Goal: Navigation & Orientation: Find specific page/section

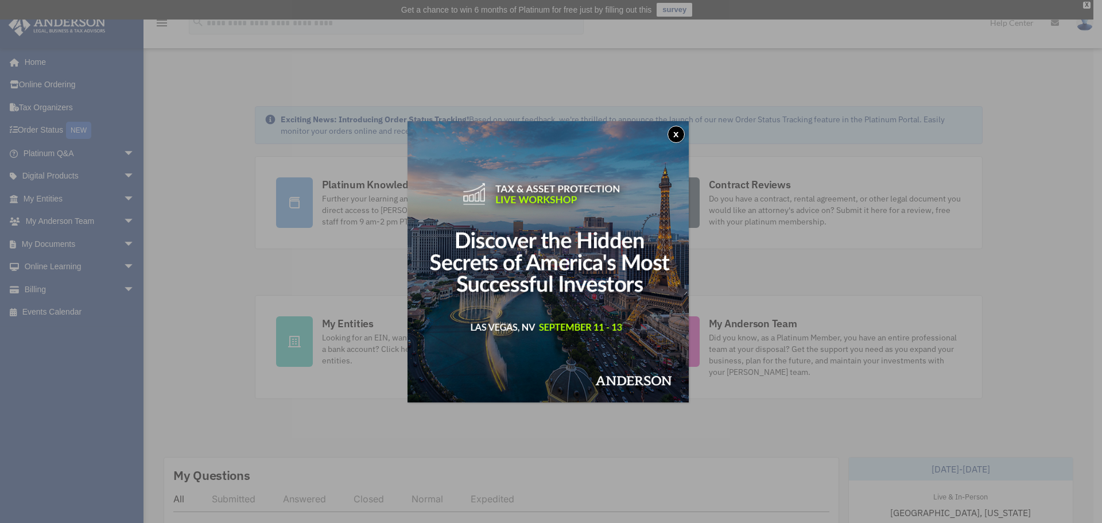
click at [684, 134] on button "x" at bounding box center [675, 134] width 17 height 17
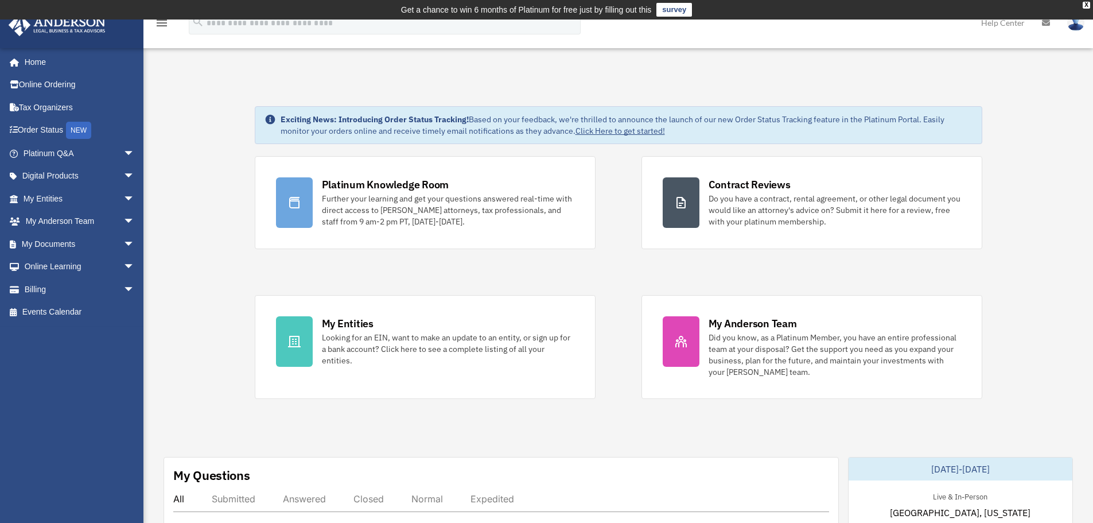
click at [126, 158] on span "arrow_drop_down" at bounding box center [134, 154] width 23 height 24
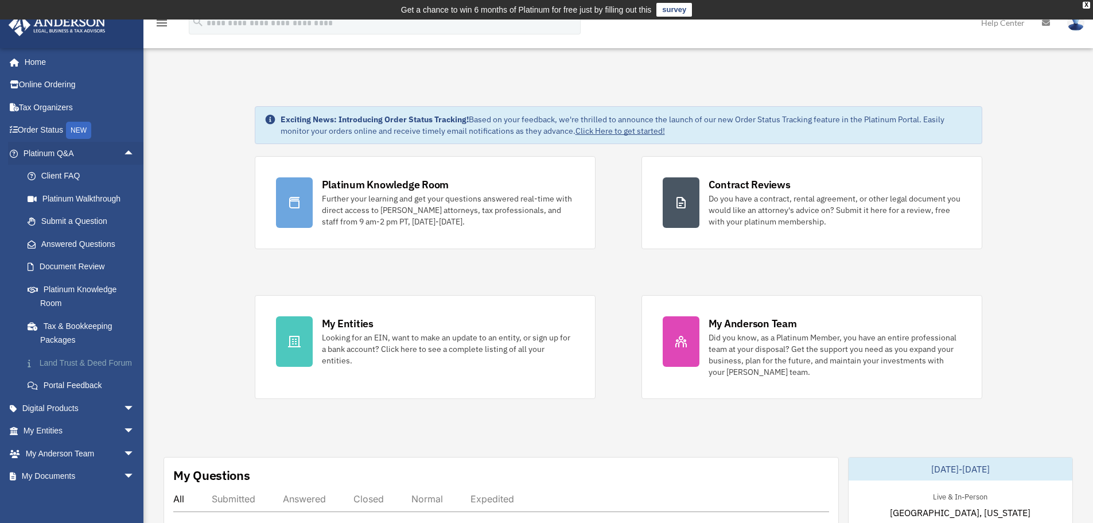
click at [68, 372] on link "Land Trust & Deed Forum" at bounding box center [84, 362] width 136 height 23
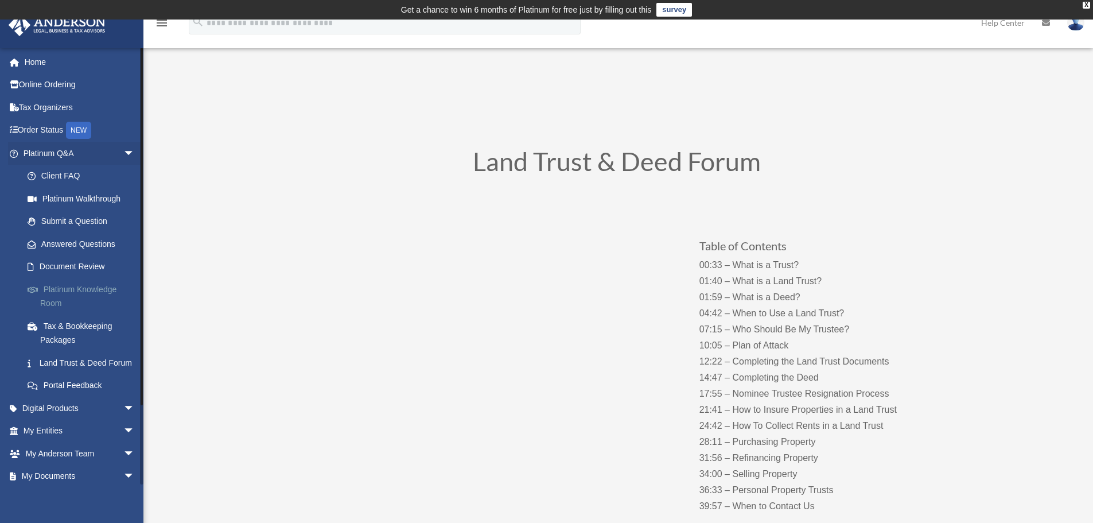
click at [79, 303] on link "Platinum Knowledge Room" at bounding box center [84, 296] width 136 height 37
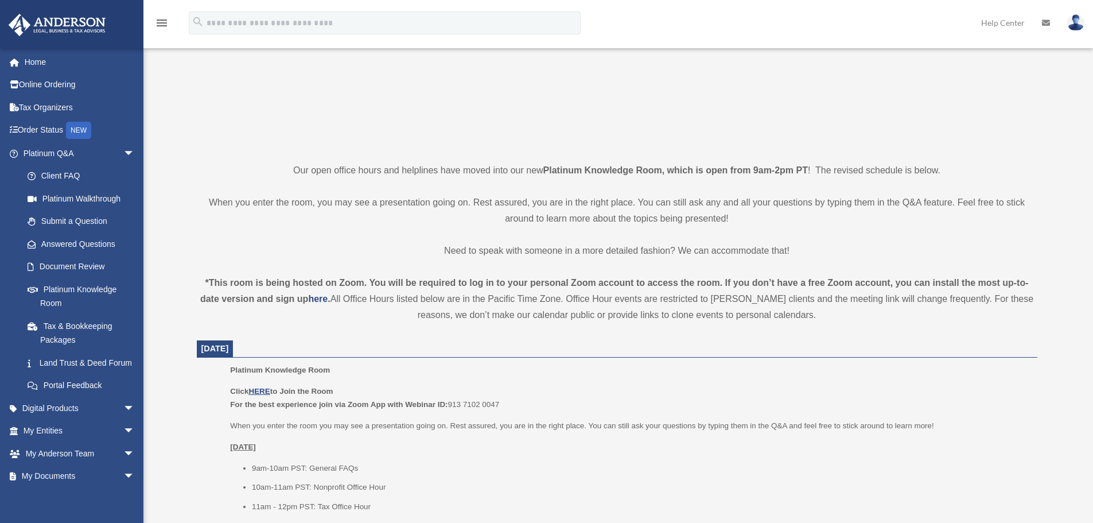
scroll to position [459, 0]
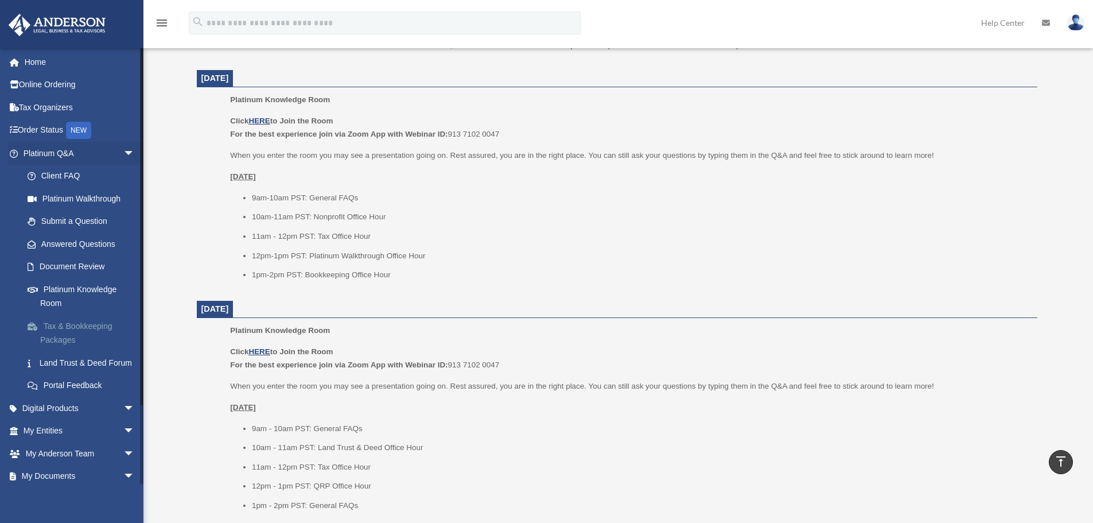
drag, startPoint x: 80, startPoint y: 361, endPoint x: 100, endPoint y: 350, distance: 22.6
click at [80, 361] on link "Land Trust & Deed Forum" at bounding box center [84, 362] width 136 height 23
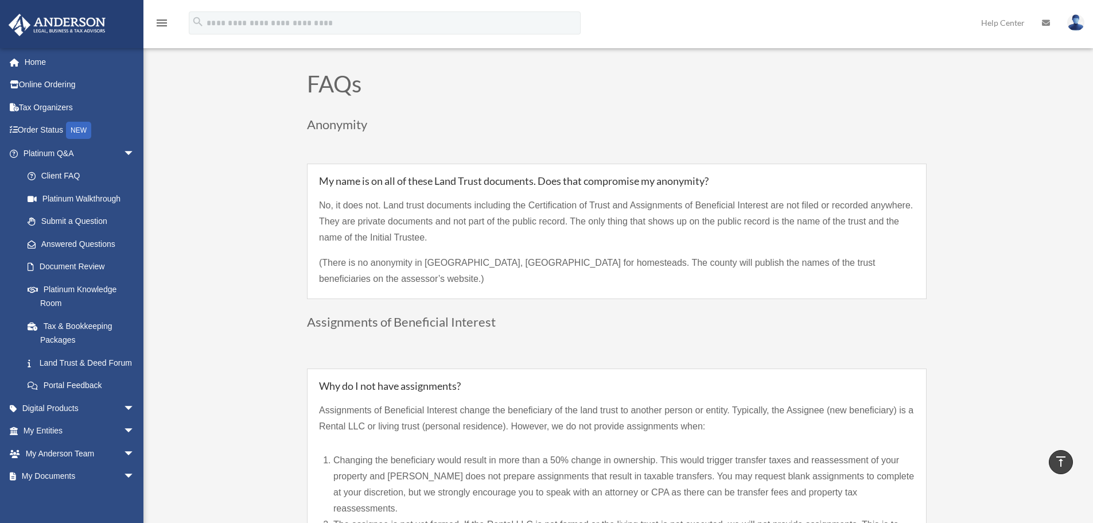
scroll to position [803, 0]
